Goal: Task Accomplishment & Management: Complete application form

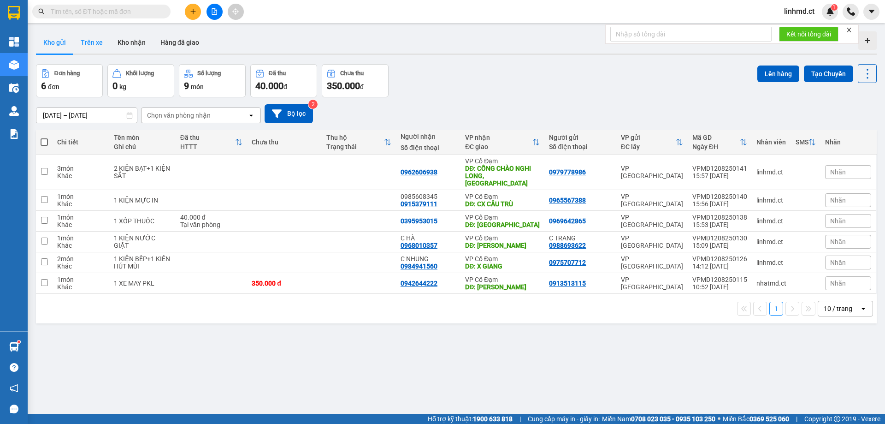
click at [85, 37] on button "Trên xe" at bounding box center [91, 42] width 37 height 22
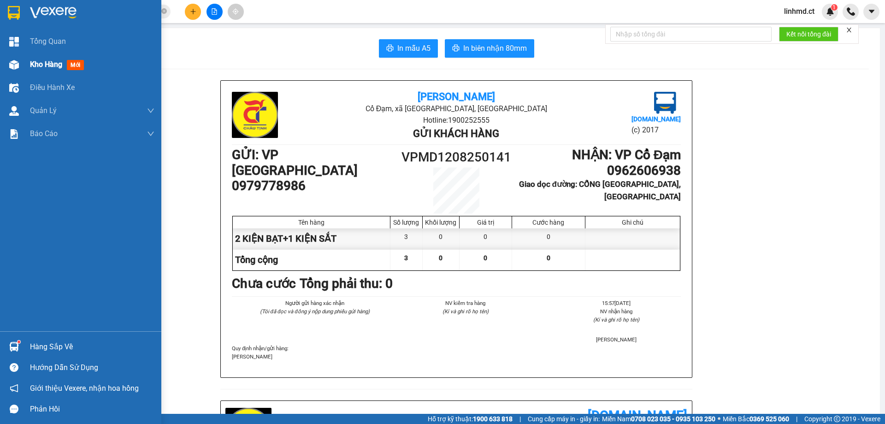
click at [20, 60] on div at bounding box center [14, 65] width 16 height 16
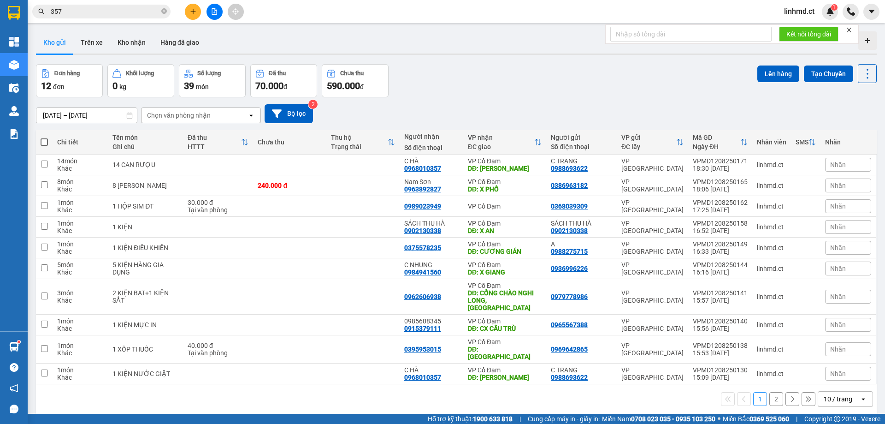
click at [770, 392] on button "2" at bounding box center [777, 399] width 14 height 14
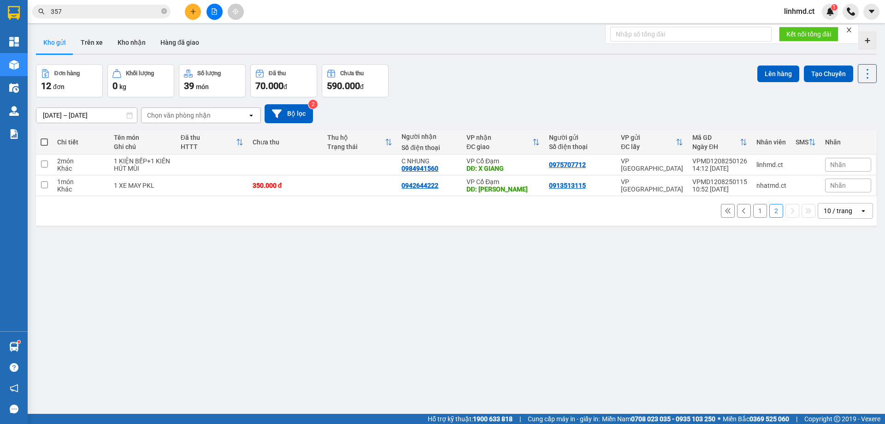
click at [194, 9] on icon "plus" at bounding box center [193, 11] width 6 height 6
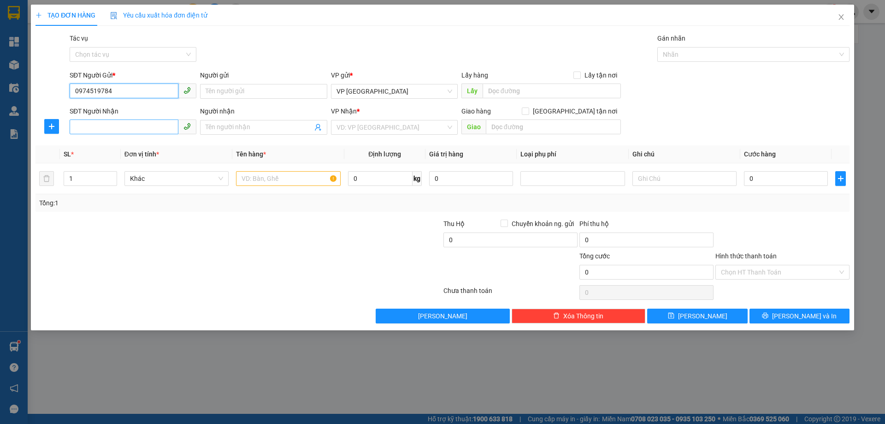
type input "0974519784"
click at [117, 126] on input "SĐT Người Nhận" at bounding box center [124, 126] width 109 height 15
type input "0948317532"
click at [239, 128] on input "Người nhận" at bounding box center [259, 127] width 107 height 10
type input "0363130134"
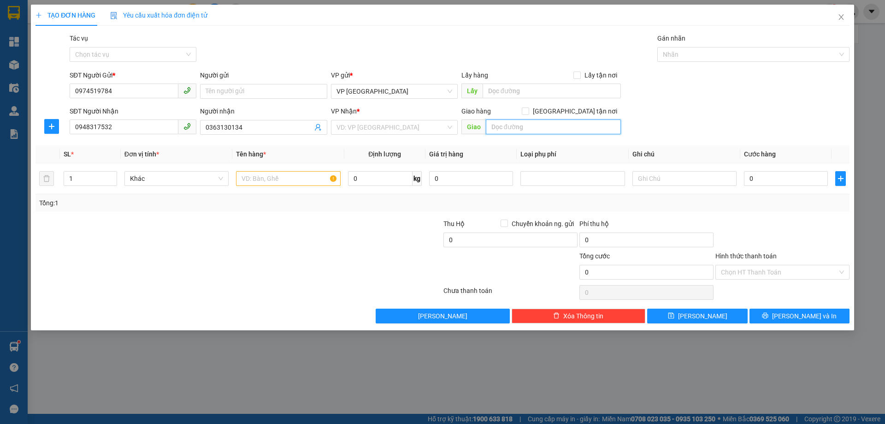
click at [511, 121] on input "text" at bounding box center [553, 126] width 135 height 15
click at [361, 119] on div "VP Nhận *" at bounding box center [394, 113] width 127 height 14
click at [366, 129] on input "search" at bounding box center [391, 127] width 109 height 14
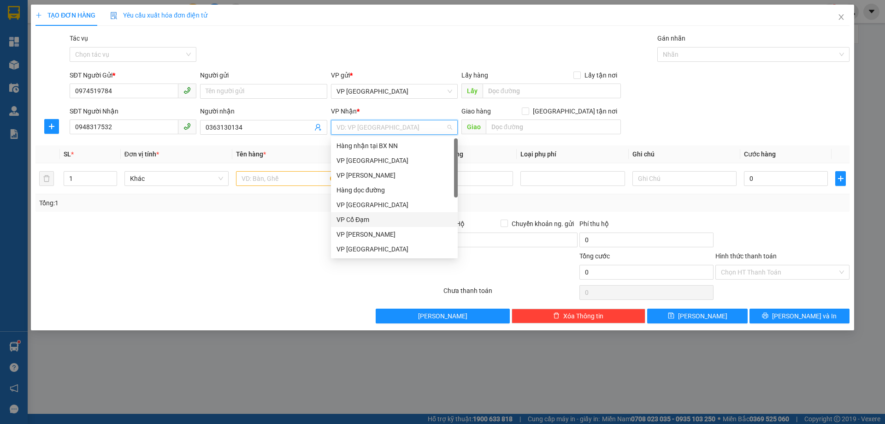
click at [376, 220] on div "VP Cổ Đạm" at bounding box center [395, 219] width 116 height 10
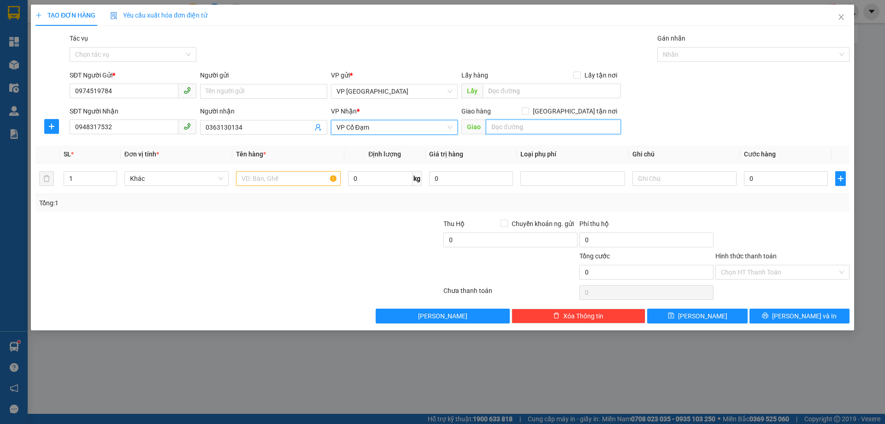
click at [500, 128] on input "text" at bounding box center [553, 126] width 135 height 15
type input "CX CẦU TRÙ"
click at [263, 176] on input "text" at bounding box center [288, 178] width 104 height 15
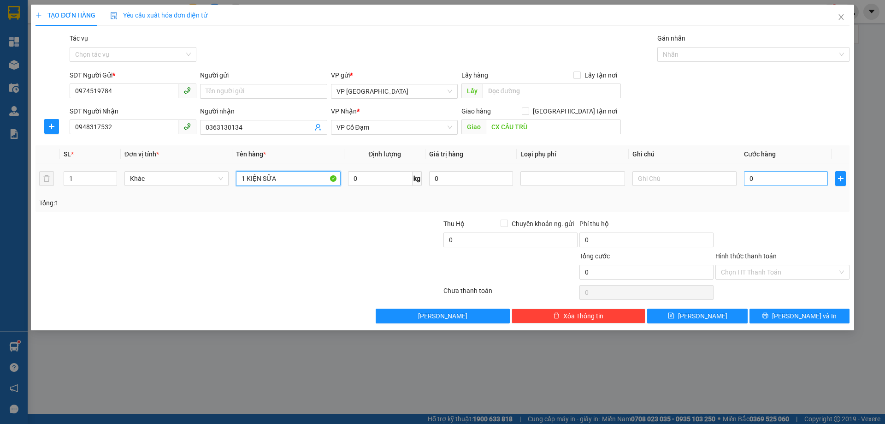
type input "1 KIỆN SỮA"
click at [800, 181] on input "0" at bounding box center [786, 178] width 84 height 15
type input "4"
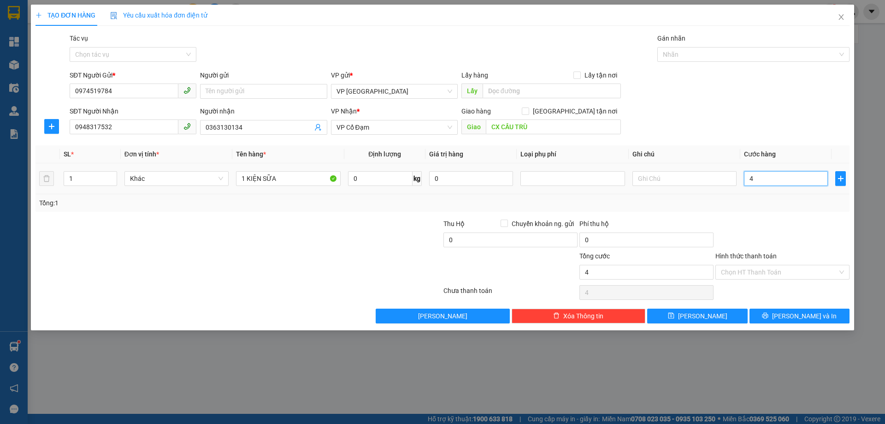
type input "40"
type input "40.000"
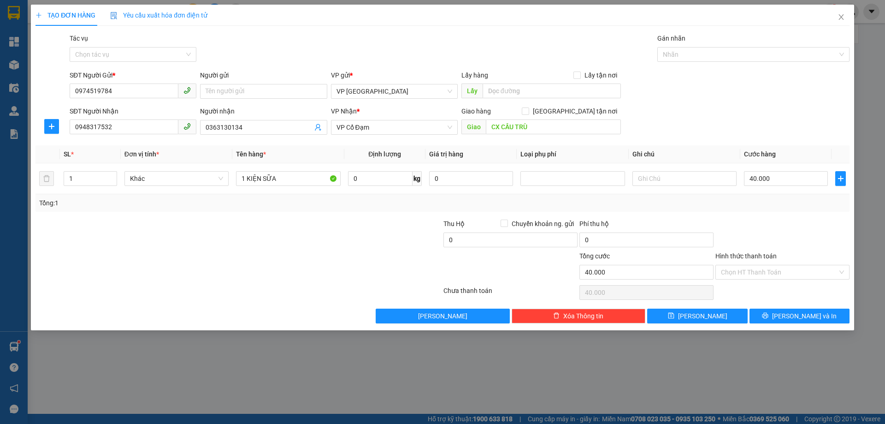
click at [829, 250] on div at bounding box center [783, 235] width 136 height 32
click at [780, 267] on input "Hình thức thanh toán" at bounding box center [779, 272] width 117 height 14
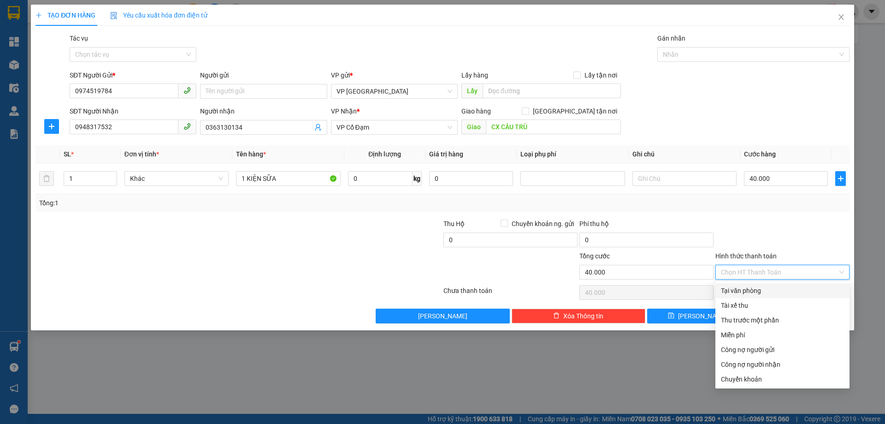
click at [752, 294] on div "Tại văn phòng" at bounding box center [782, 290] width 123 height 10
type input "0"
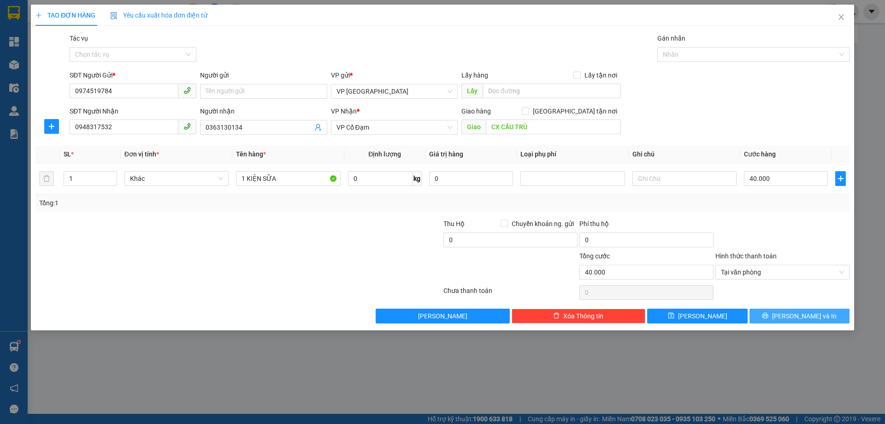
drag, startPoint x: 799, startPoint y: 315, endPoint x: 788, endPoint y: 321, distance: 13.2
click at [799, 316] on span "[PERSON_NAME] và In" at bounding box center [804, 316] width 65 height 10
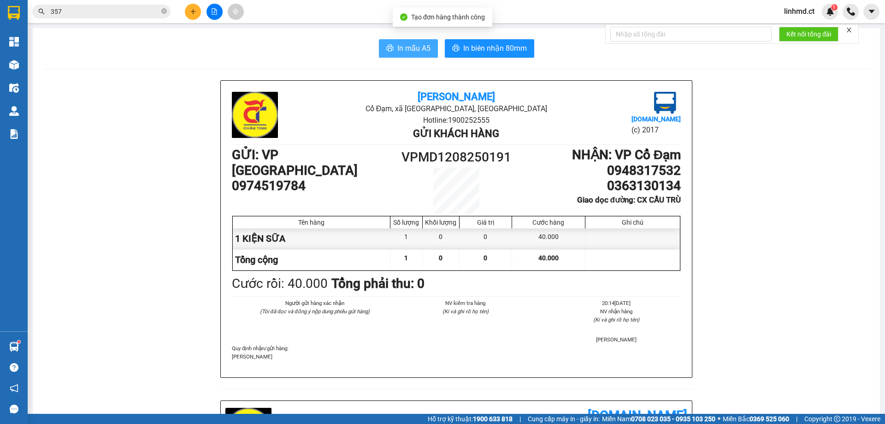
click at [421, 54] on span "In mẫu A5" at bounding box center [414, 48] width 33 height 12
